Goal: Browse casually

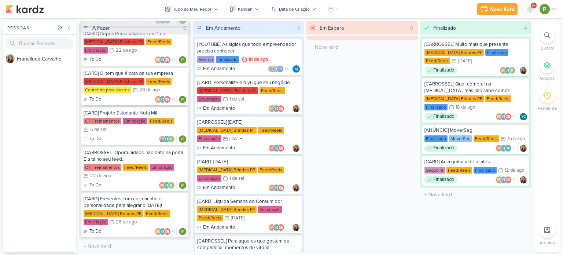
scroll to position [20, 0]
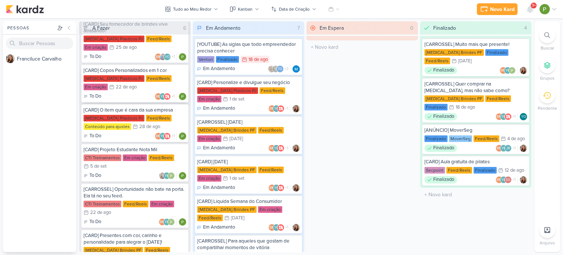
click at [119, 85] on div "[MEDICAL_DATA] Plasticos PJ Feed/Reels Em criação 22/8 [DATE]" at bounding box center [135, 83] width 103 height 16
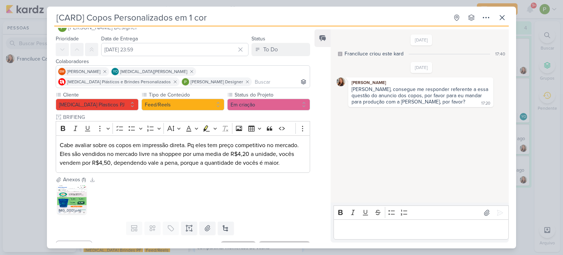
scroll to position [29, 0]
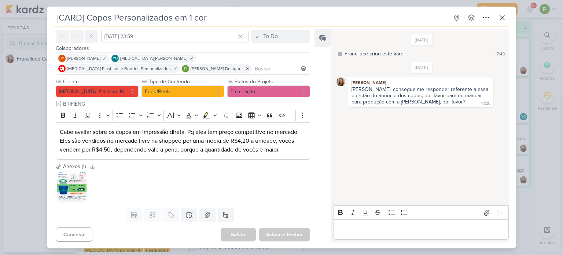
click at [61, 189] on img at bounding box center [71, 185] width 29 height 29
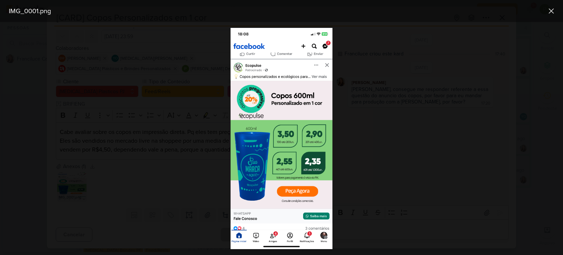
click at [377, 122] on div at bounding box center [281, 138] width 563 height 233
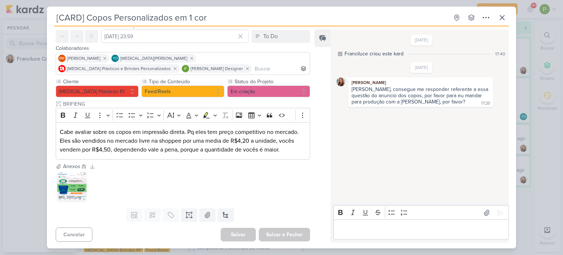
click at [26, 139] on div "[CARD] Copos Personalizados em 1 cor Criado por Franciluce" at bounding box center [281, 127] width 563 height 255
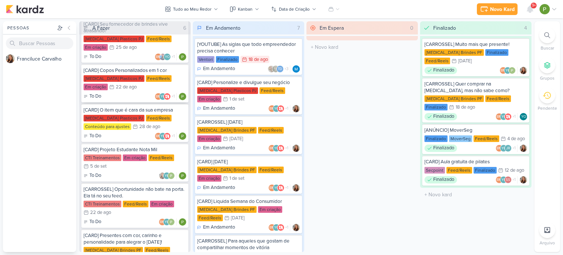
click at [128, 89] on div "[MEDICAL_DATA] Plasticos PJ Feed/Reels Em criação 22/8 [DATE]" at bounding box center [135, 83] width 103 height 16
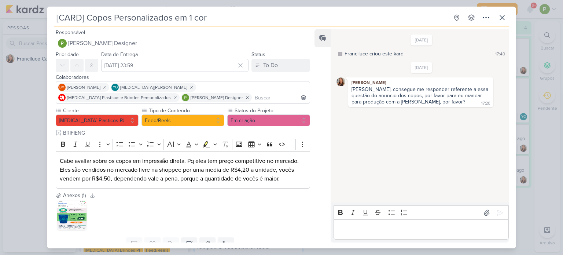
click at [18, 121] on div "[CARD] Copos Personalizados em 1 cor Criado por Franciluce" at bounding box center [281, 127] width 563 height 255
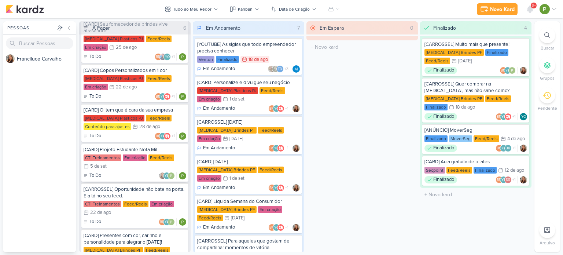
click at [145, 167] on div "CTI Treinamentos Em criação Feed/Reels 5/9 [DATE]" at bounding box center [135, 162] width 103 height 16
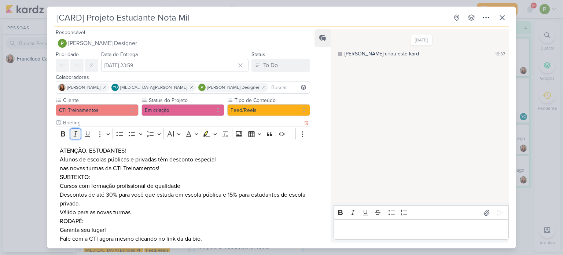
click at [75, 132] on icon "Editor toolbar" at bounding box center [75, 133] width 4 height 5
click at [78, 133] on icon "Editor toolbar" at bounding box center [75, 133] width 7 height 7
click at [28, 147] on div "[CARD] Projeto Estudante Nota Mil Criado por [PERSON_NAME]" at bounding box center [281, 127] width 563 height 255
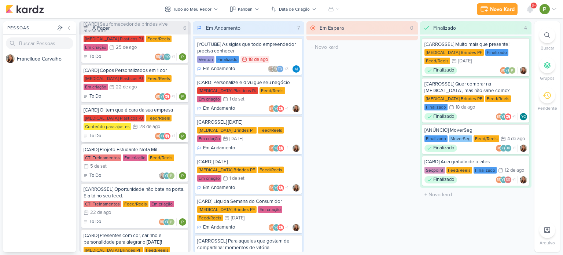
scroll to position [57, 0]
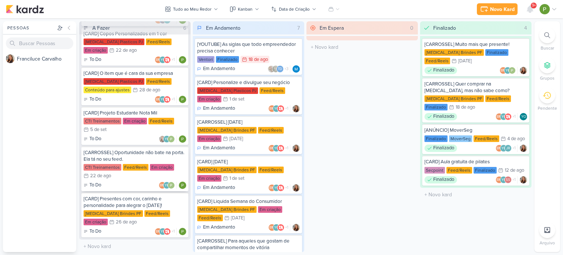
click at [114, 176] on div "CTI Treinamentos Feed/Reels Em criação 22/8 [DATE]" at bounding box center [135, 172] width 103 height 16
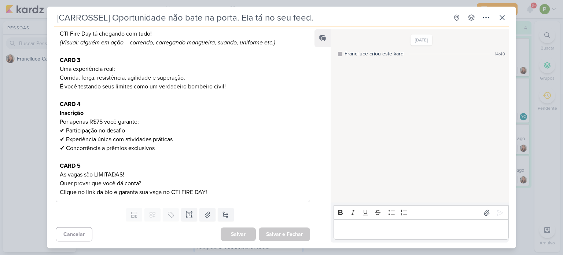
scroll to position [0, 0]
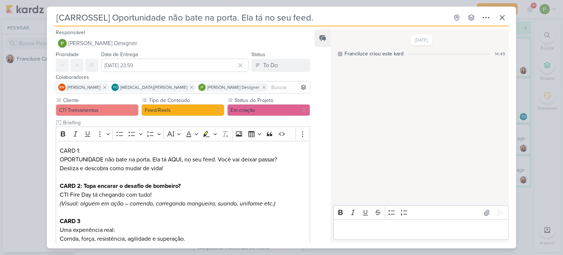
click at [43, 106] on div "[CARROSSEL] Oportunidade não bate na porta. Ela tá no seu feed. Criado por Fran…" at bounding box center [281, 127] width 563 height 255
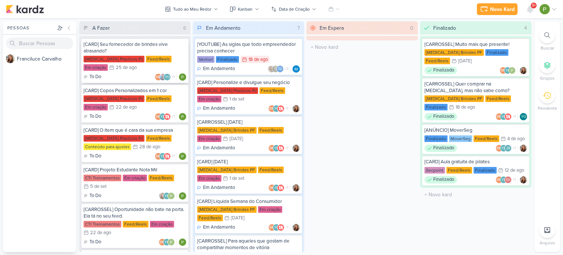
click at [140, 65] on div "[MEDICAL_DATA] Plasticos PJ Feed/Reels Em criação 25/8 [DATE]" at bounding box center [135, 64] width 103 height 16
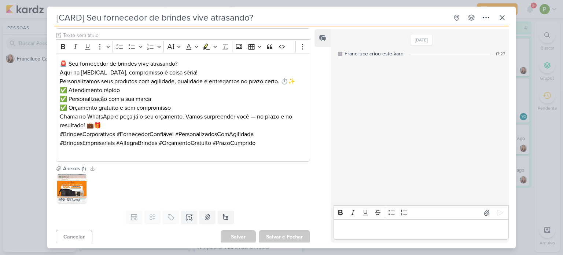
scroll to position [162, 0]
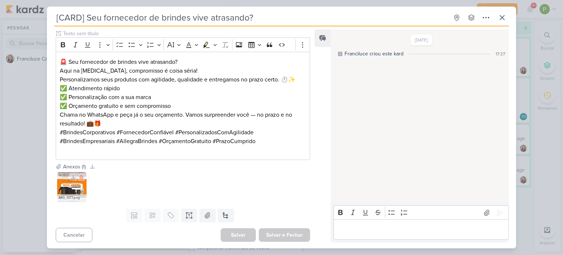
click at [78, 186] on img at bounding box center [71, 186] width 29 height 29
